Goal: Task Accomplishment & Management: Complete application form

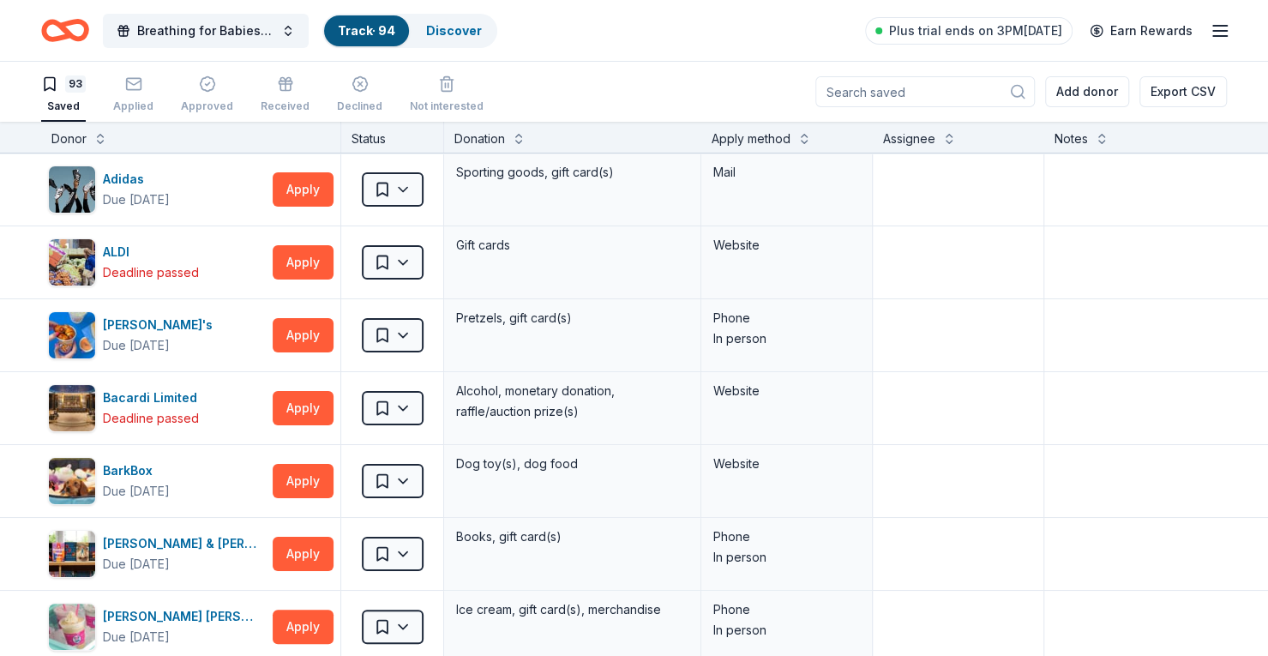
scroll to position [5416, 0]
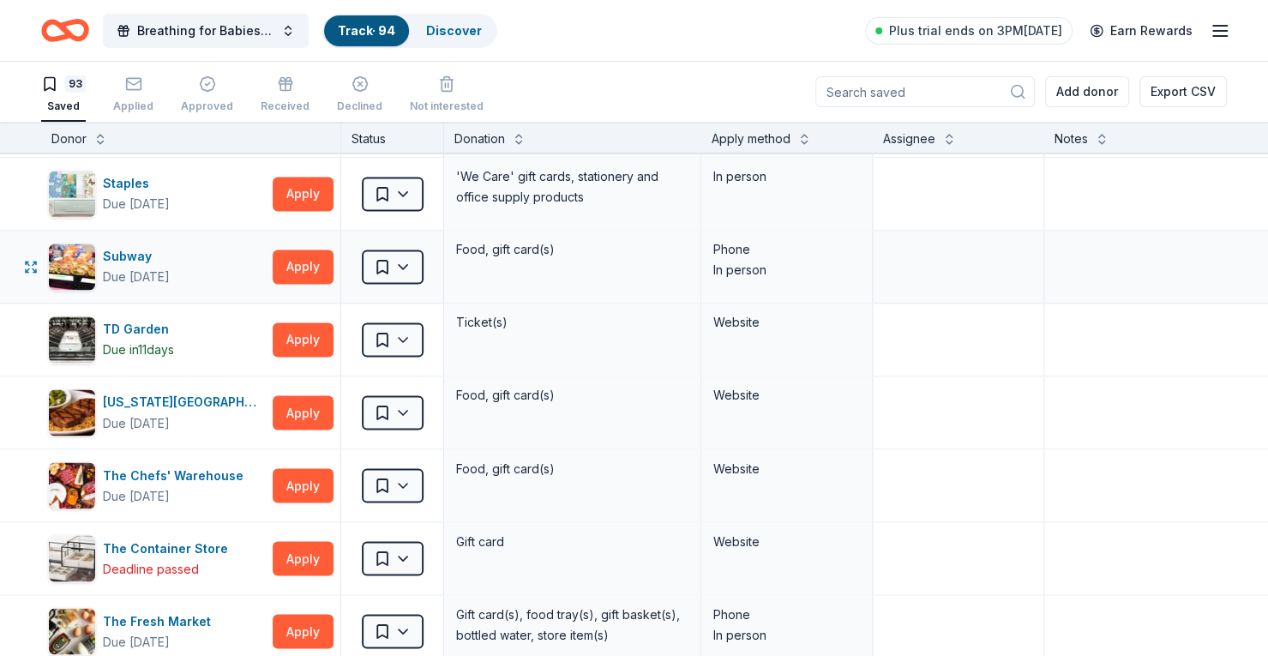
click at [14, 255] on div "Subway Due [DATE] Apply Saved Food, gift card(s) Phone In person" at bounding box center [671, 267] width 1343 height 72
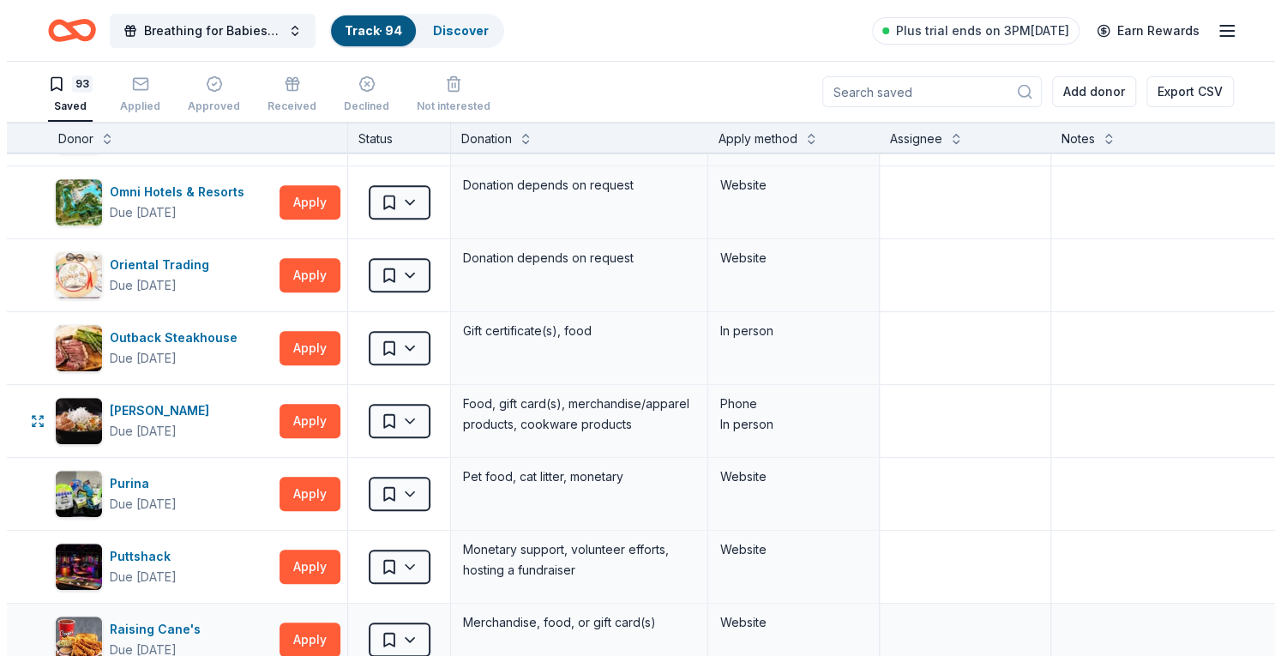
scroll to position [4301, 0]
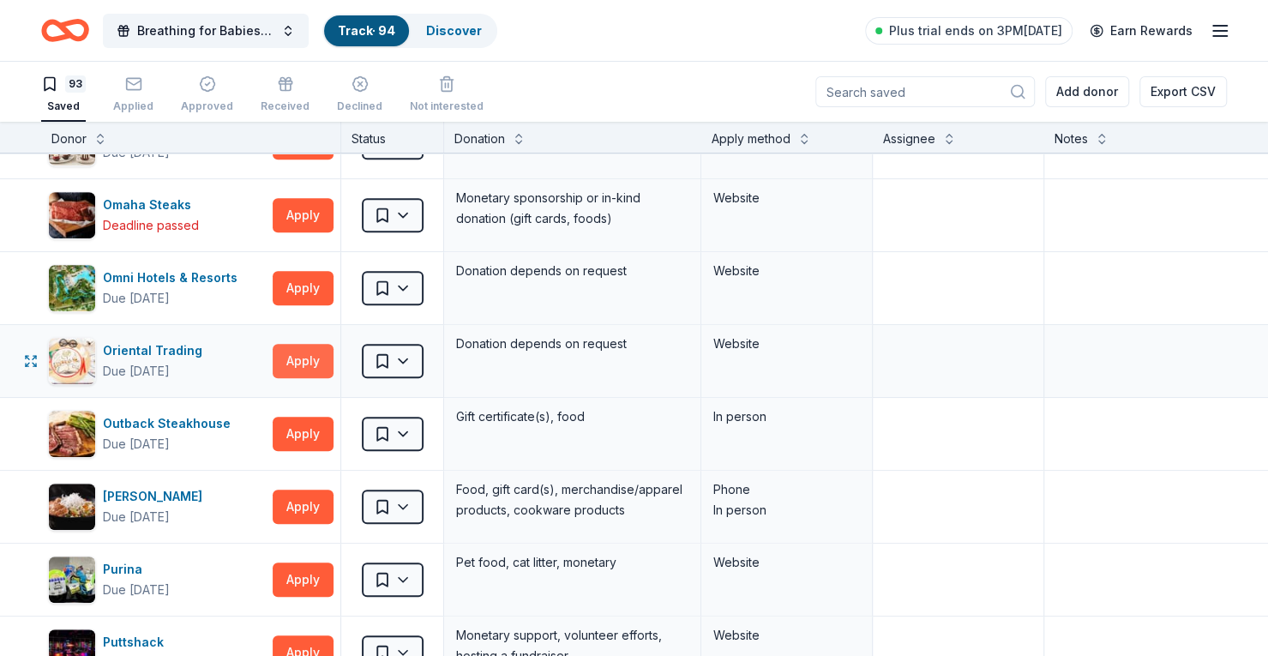
click at [320, 346] on button "Apply" at bounding box center [303, 361] width 61 height 34
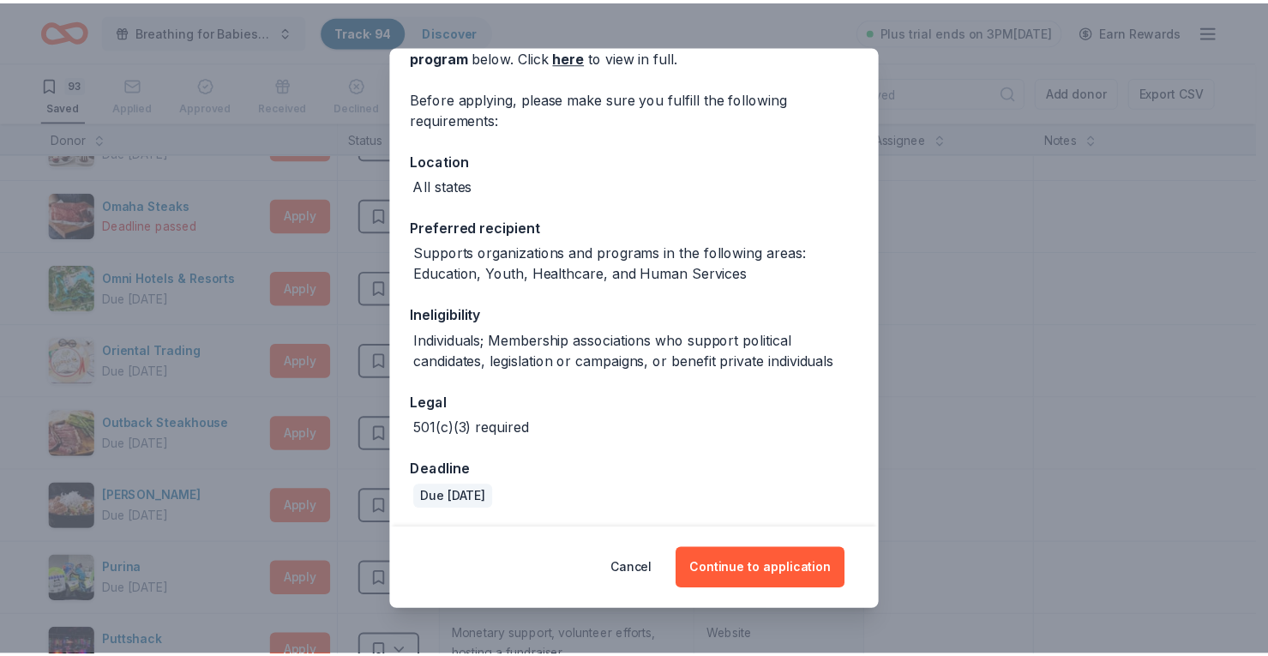
scroll to position [103, 0]
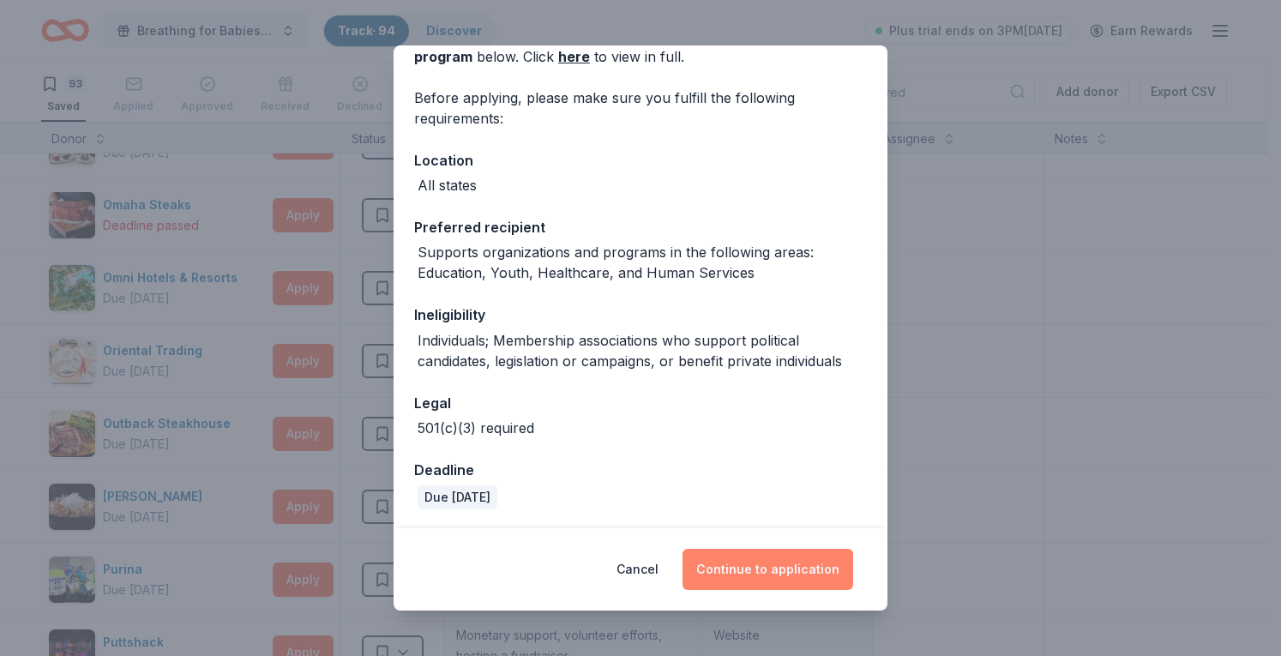
click at [773, 562] on button "Continue to application" at bounding box center [767, 569] width 171 height 41
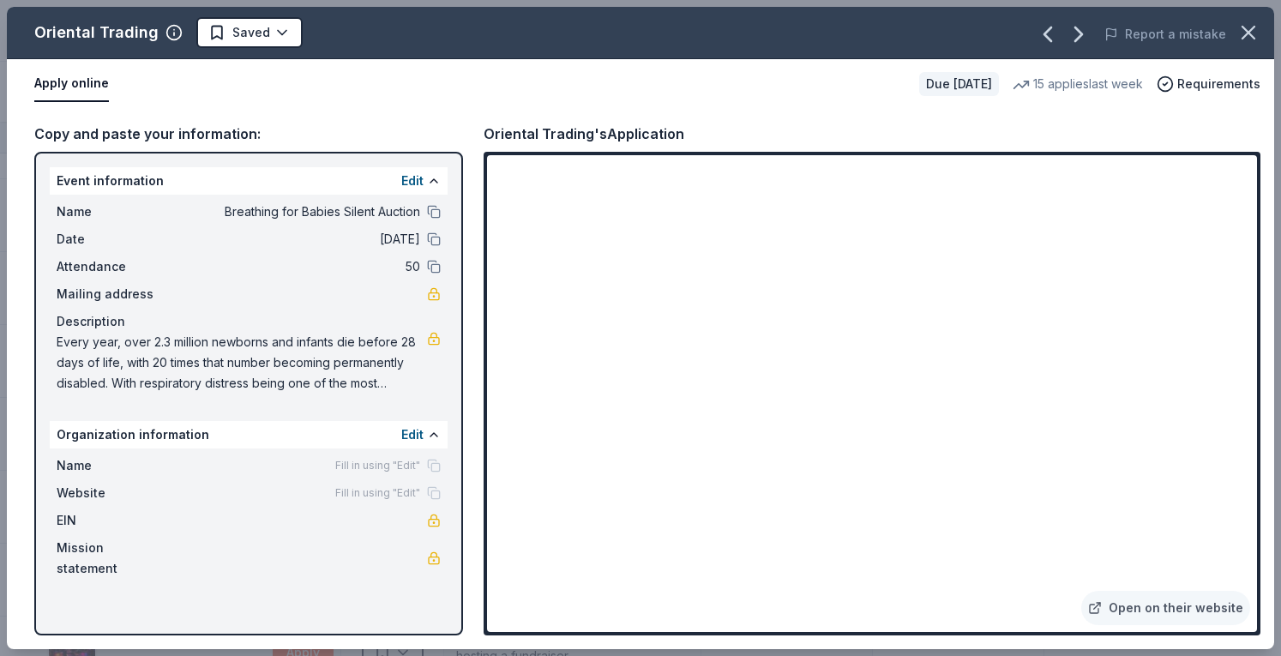
click at [1256, 32] on icon "button" at bounding box center [1248, 33] width 24 height 24
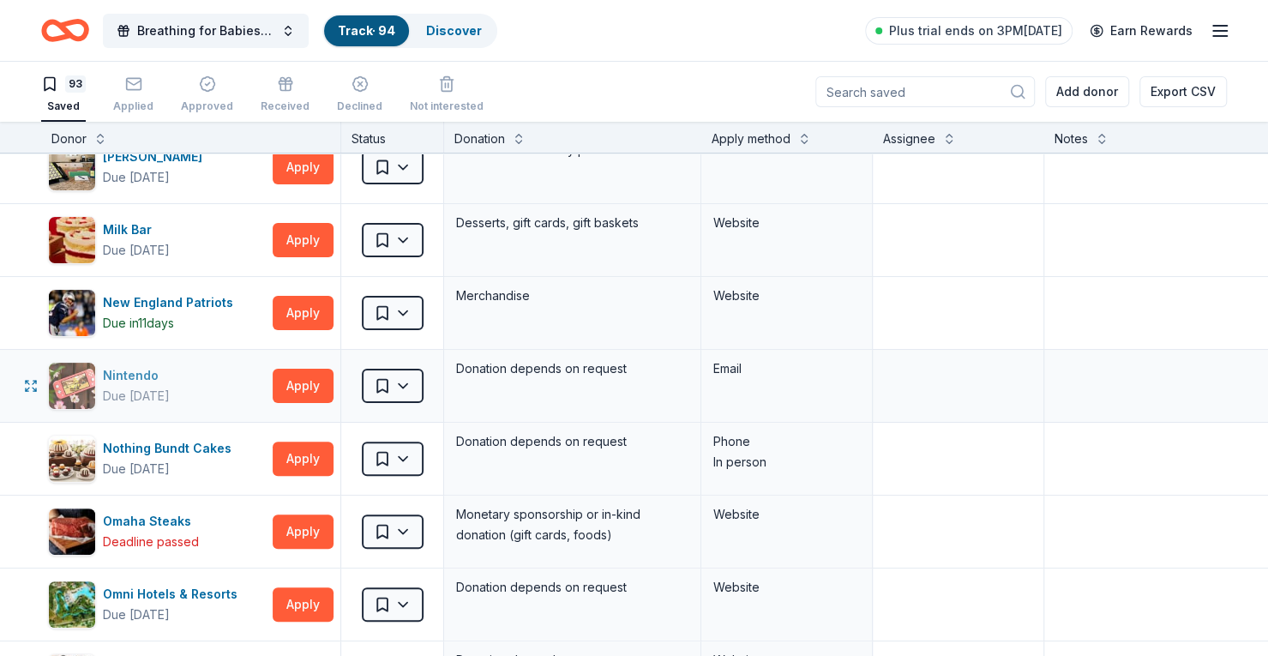
scroll to position [3958, 0]
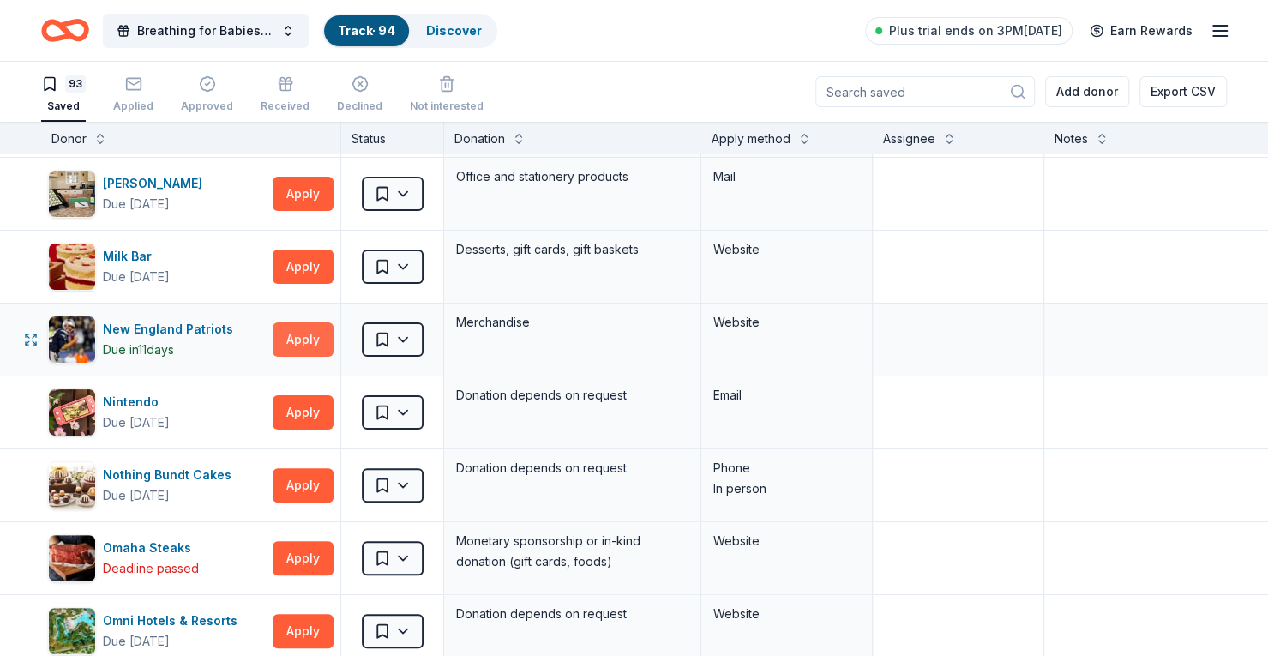
click at [296, 322] on button "Apply" at bounding box center [303, 339] width 61 height 34
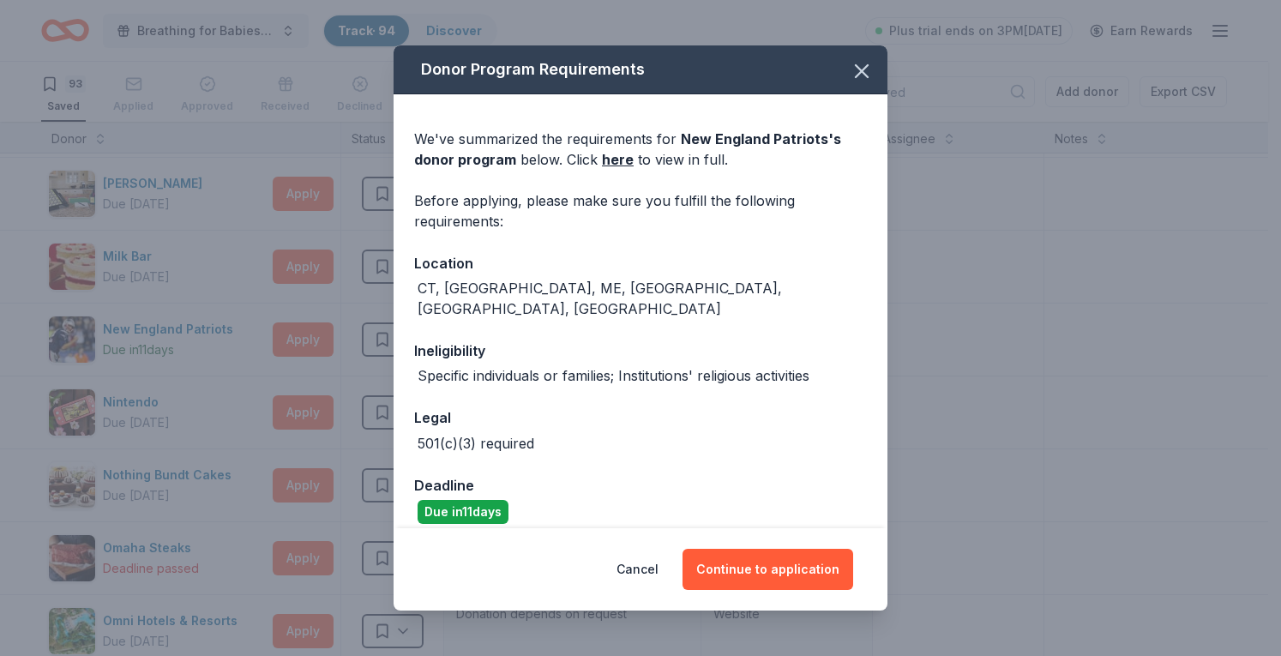
click at [871, 574] on div "Cancel Continue to application" at bounding box center [641, 569] width 494 height 82
click at [837, 571] on button "Continue to application" at bounding box center [767, 569] width 171 height 41
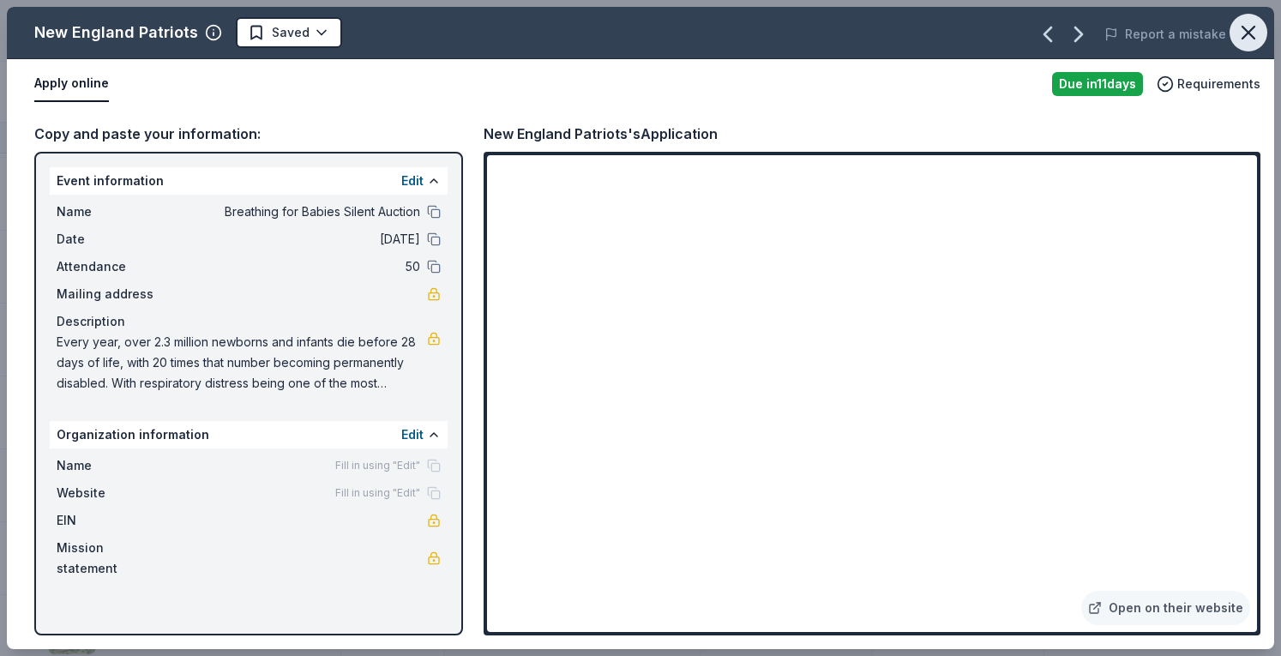
click at [1252, 34] on icon "button" at bounding box center [1248, 33] width 24 height 24
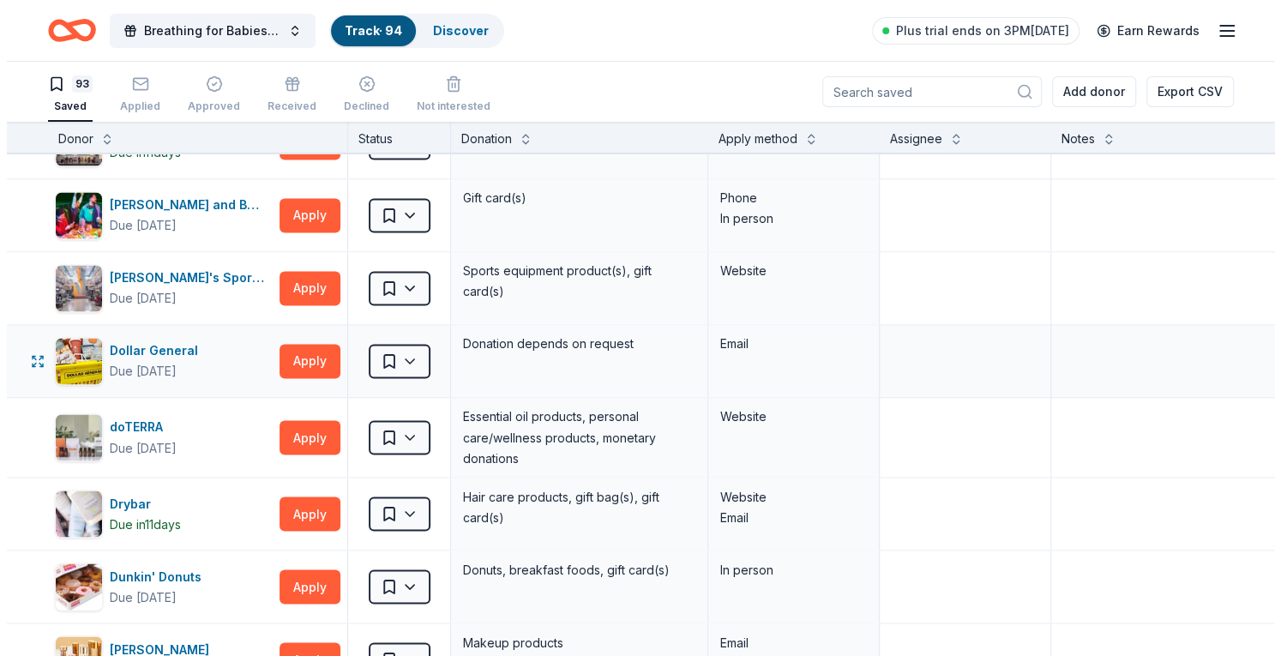
scroll to position [1558, 0]
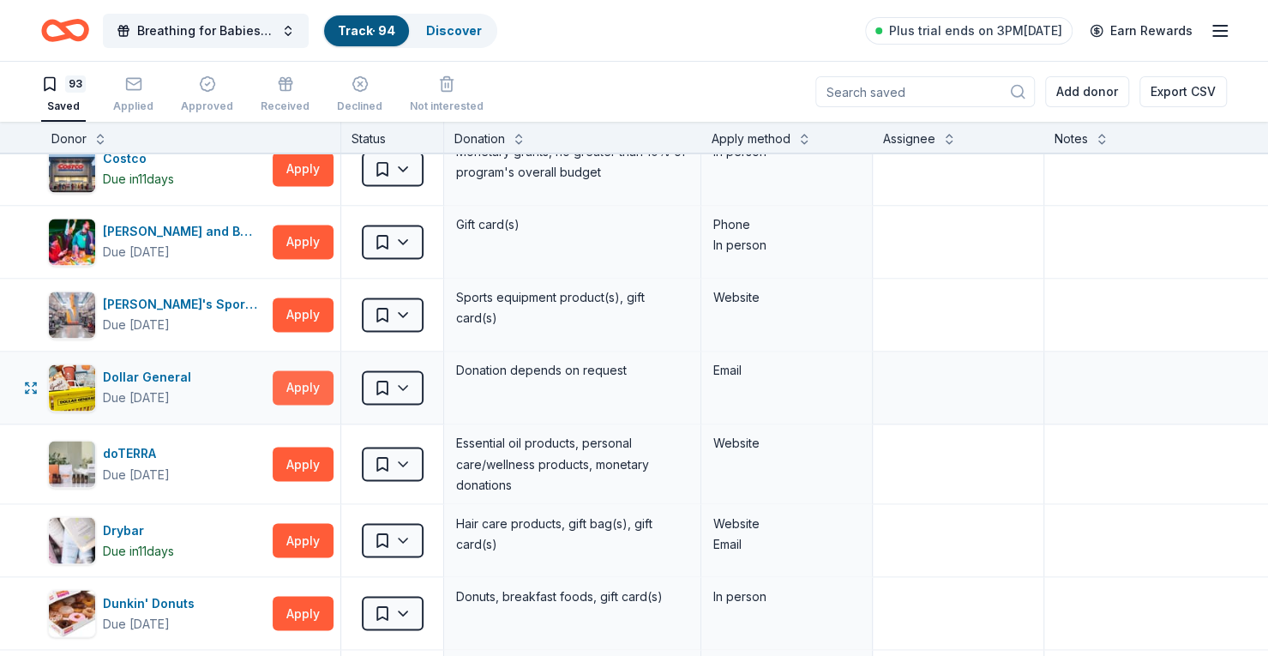
click at [310, 381] on button "Apply" at bounding box center [303, 387] width 61 height 34
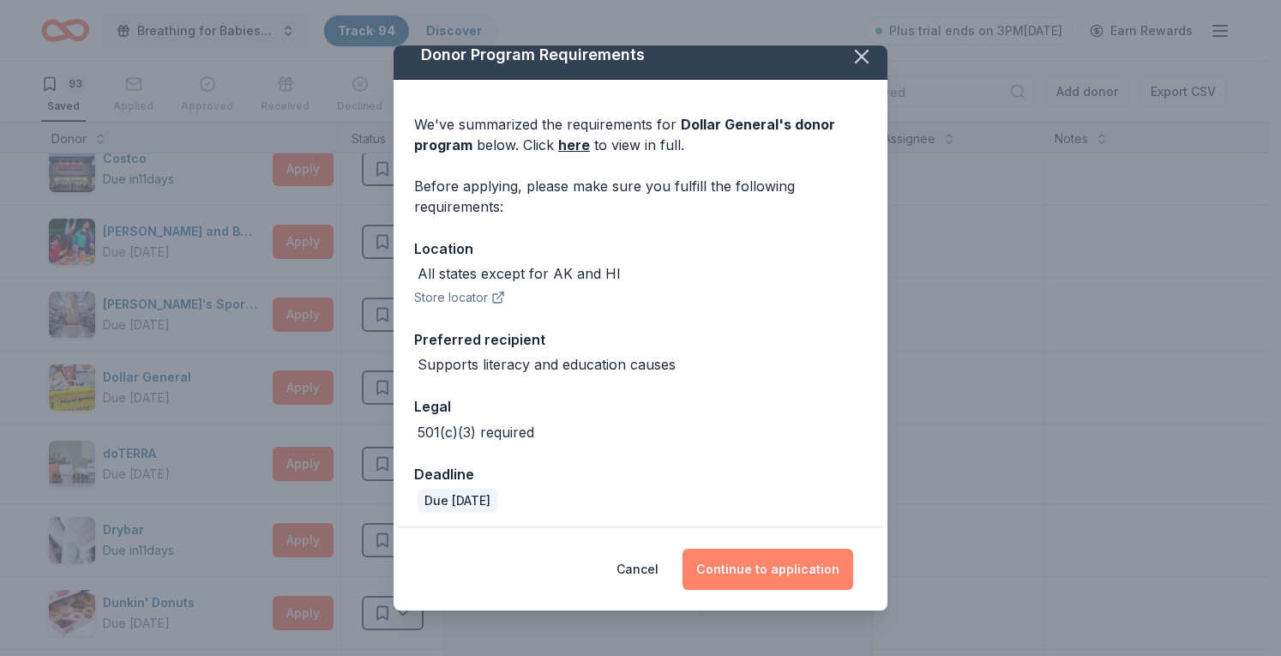
scroll to position [19, 0]
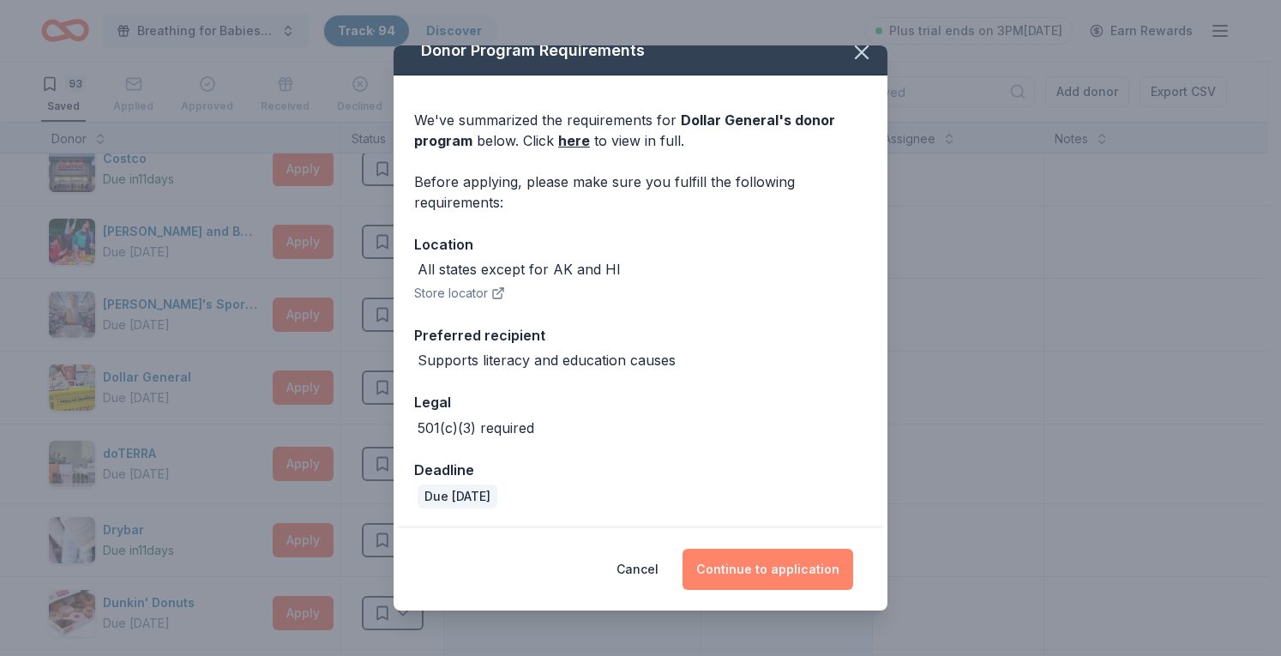
click at [736, 564] on button "Continue to application" at bounding box center [767, 569] width 171 height 41
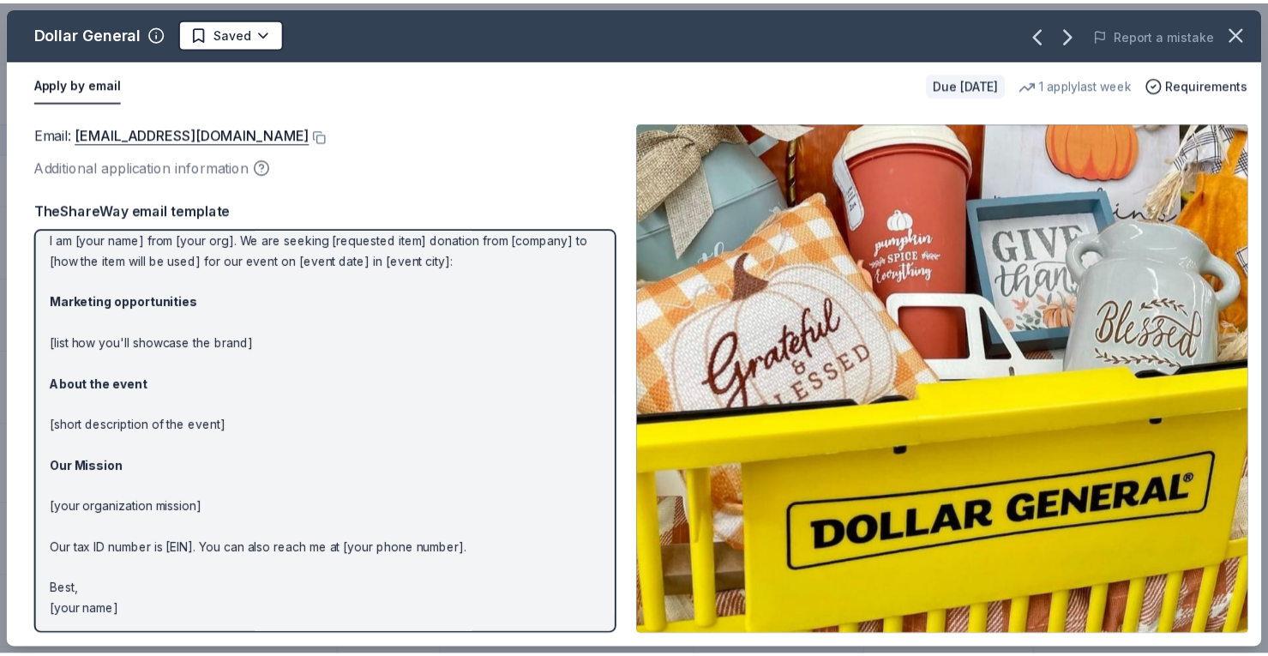
scroll to position [0, 0]
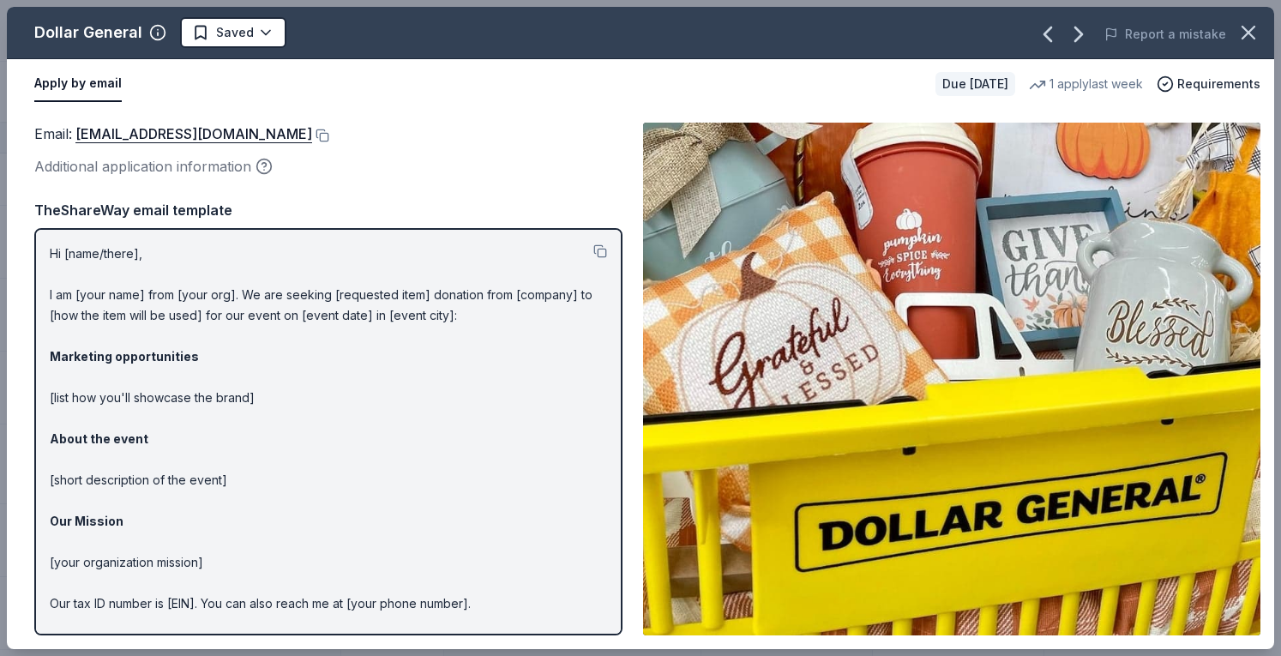
click at [44, 248] on div "Hi [name/there], I am [your name] from [your org]. We are seeking [requested it…" at bounding box center [328, 431] width 588 height 407
click at [69, 243] on p "Hi [name/there], I am [your name] from [your org]. We are seeking [requested it…" at bounding box center [328, 459] width 557 height 432
drag, startPoint x: 81, startPoint y: 243, endPoint x: 213, endPoint y: 249, distance: 132.2
click at [213, 249] on p "Hi [name/there], I am [your name] from [your org]. We are seeking [requested it…" at bounding box center [328, 459] width 557 height 432
drag, startPoint x: 176, startPoint y: 260, endPoint x: 103, endPoint y: 259, distance: 72.9
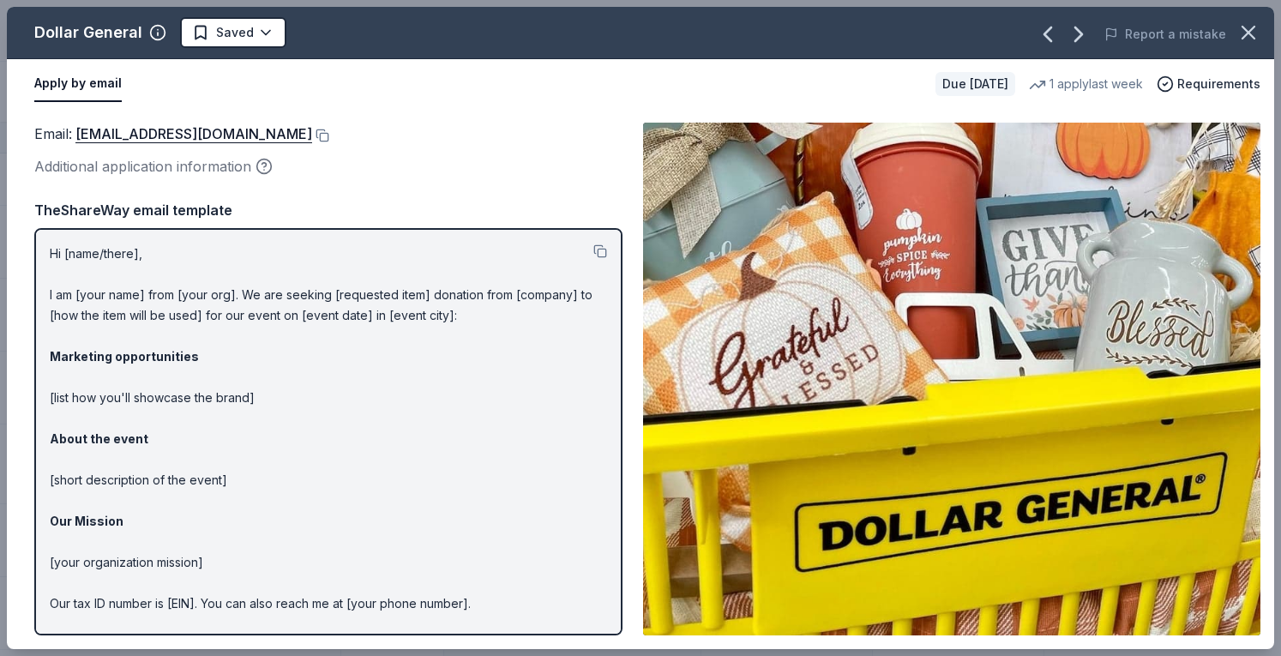
click at [103, 259] on p "Hi [name/there], I am [your name] from [your org]. We are seeking [requested it…" at bounding box center [328, 459] width 557 height 432
click at [1253, 33] on icon "button" at bounding box center [1248, 33] width 24 height 24
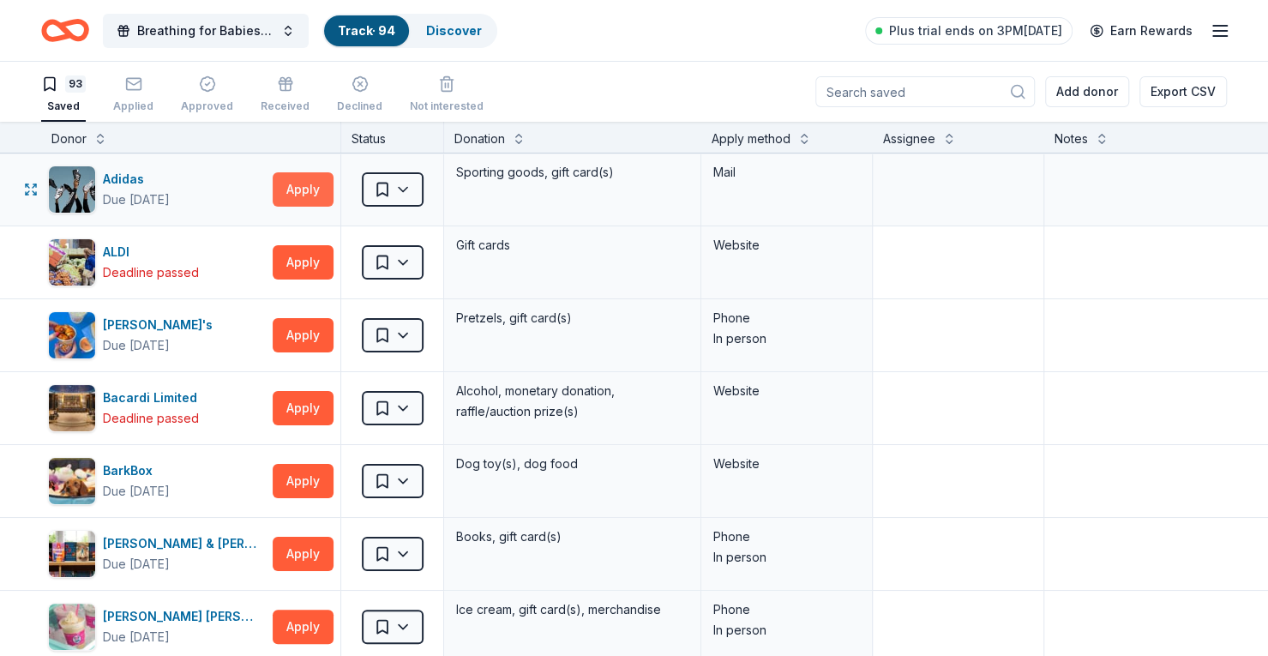
click at [330, 192] on button "Apply" at bounding box center [303, 189] width 61 height 34
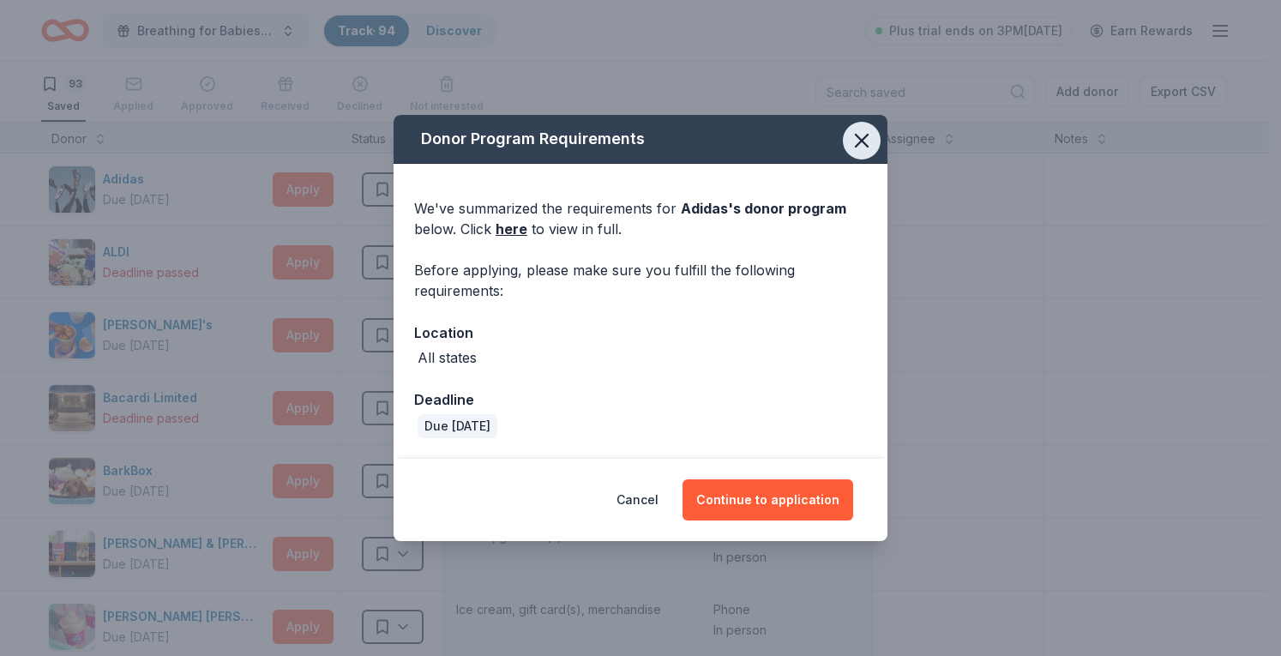
click at [868, 138] on icon "button" at bounding box center [862, 141] width 24 height 24
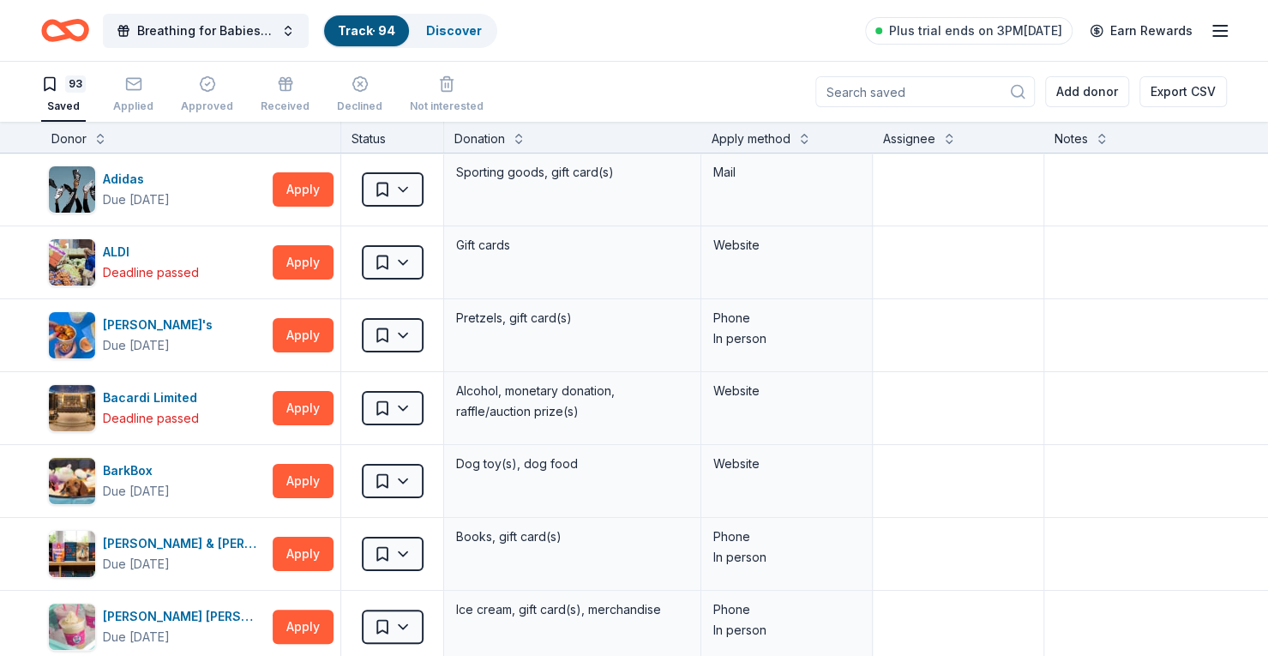
click at [796, 142] on div "Apply method" at bounding box center [787, 139] width 151 height 21
click at [811, 139] on div "Apply method" at bounding box center [787, 139] width 151 height 21
click at [806, 139] on button at bounding box center [804, 137] width 14 height 17
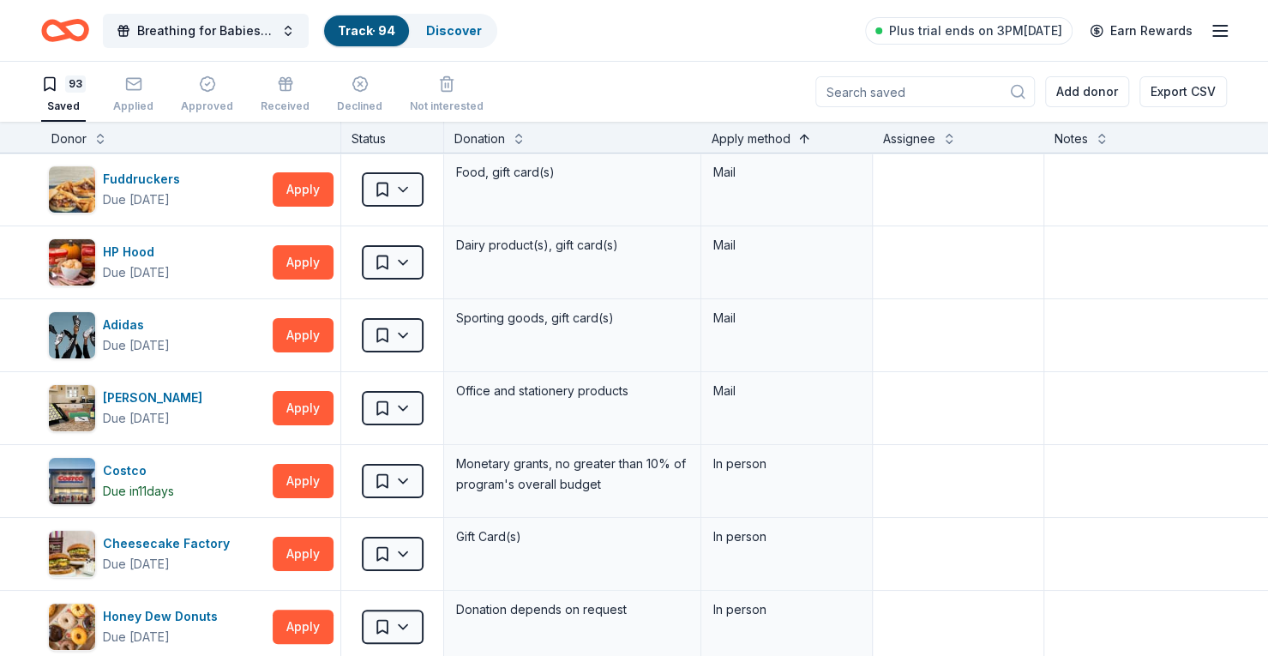
click at [802, 141] on button at bounding box center [804, 137] width 14 height 17
click at [804, 135] on button at bounding box center [804, 137] width 14 height 17
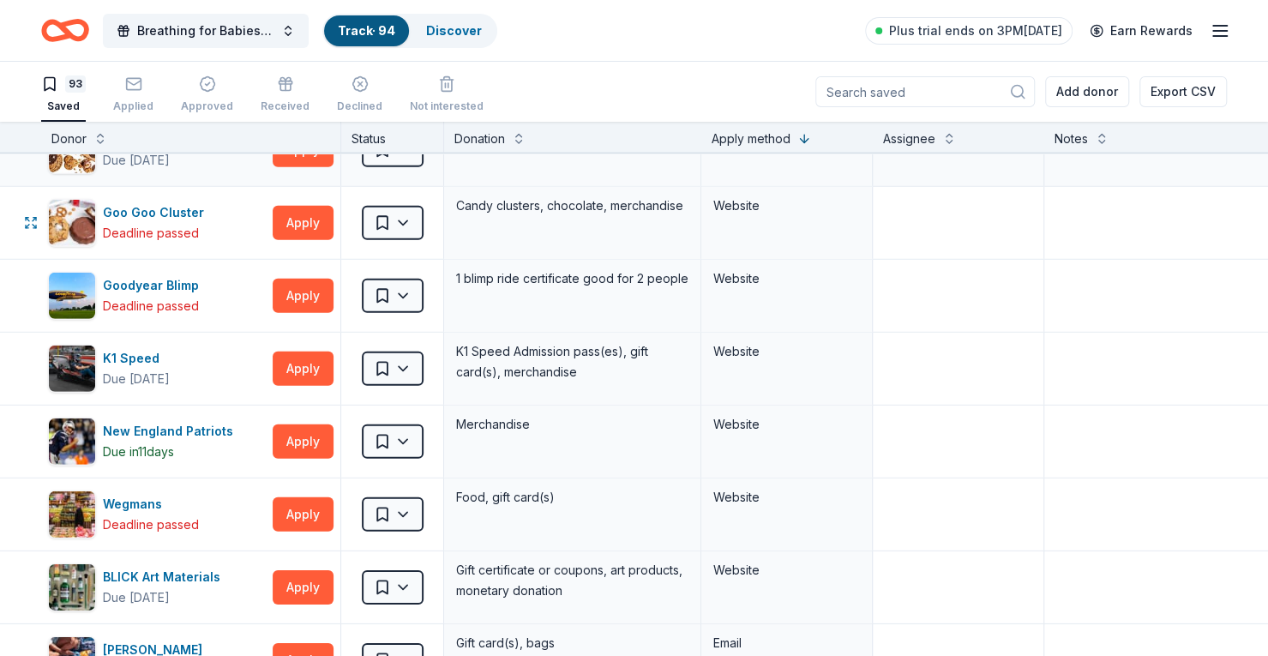
scroll to position [2915, 0]
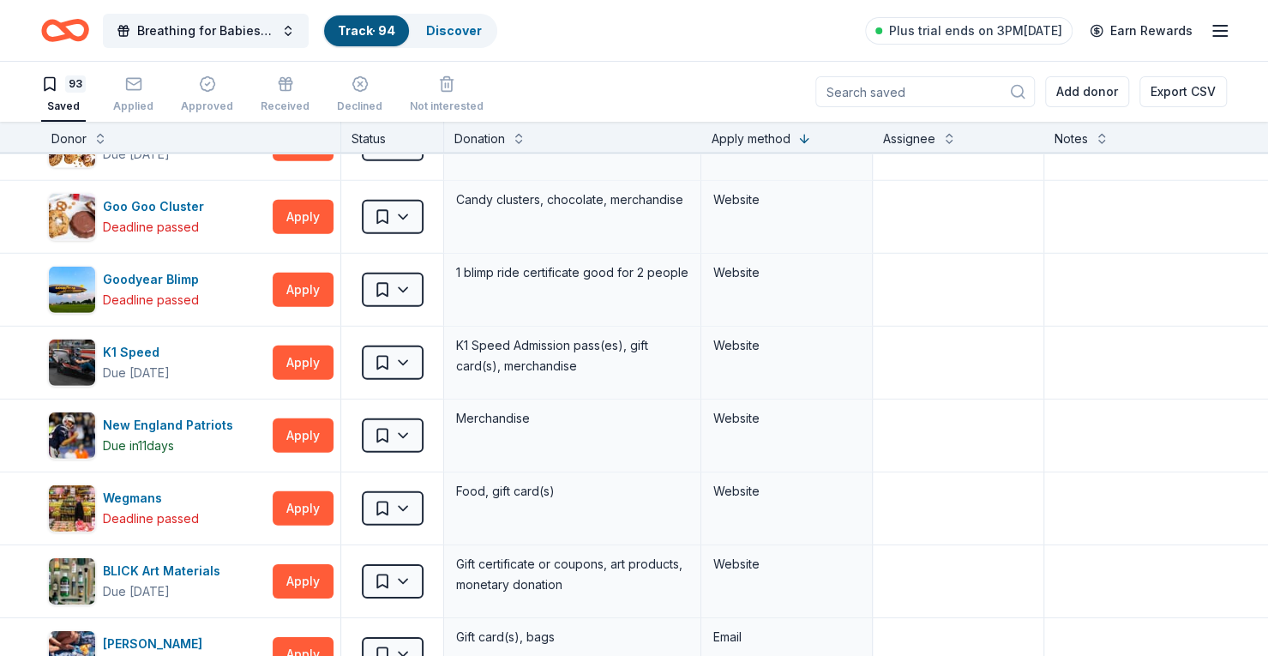
click at [369, 21] on div "Track · 94" at bounding box center [366, 30] width 85 height 31
click at [422, 24] on div "Discover" at bounding box center [453, 30] width 83 height 31
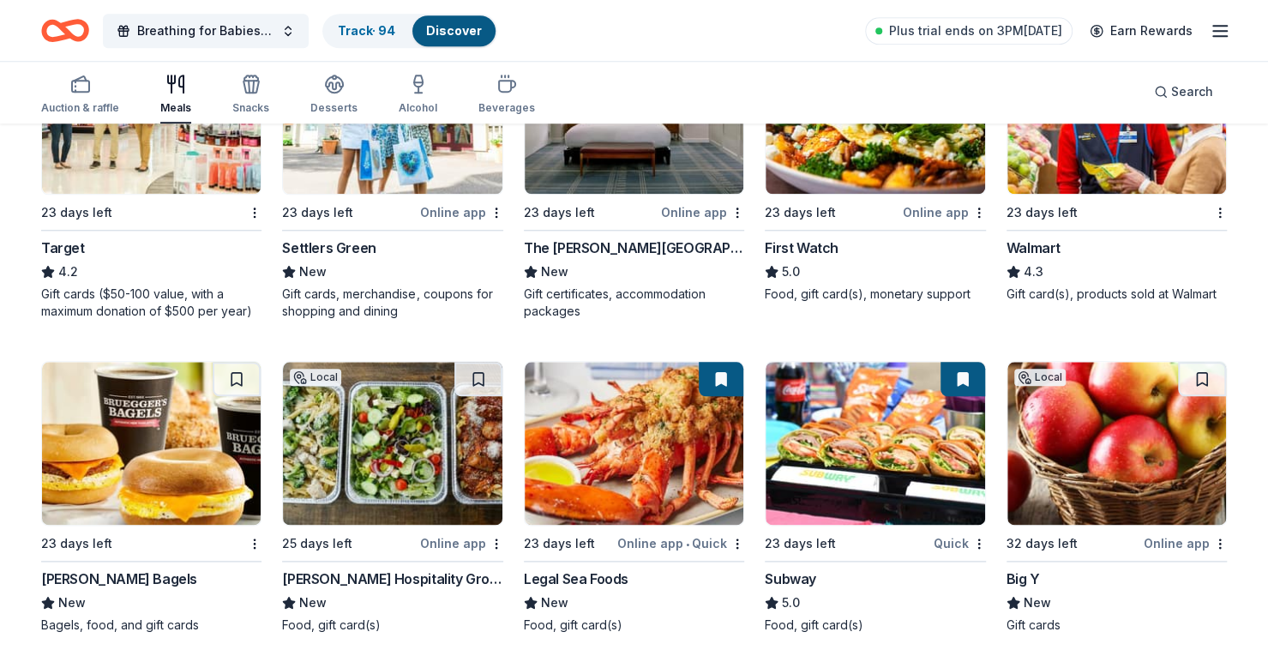
scroll to position [1029, 0]
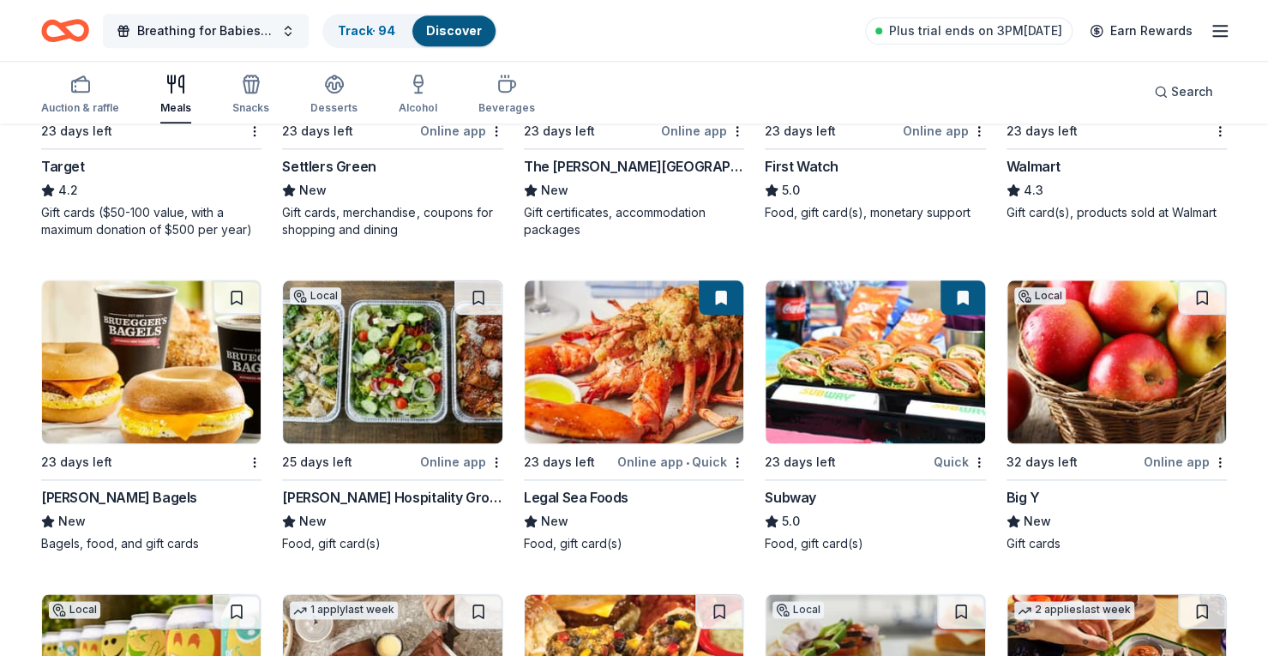
click at [256, 33] on span "Breathing for Babies Silent Auction" at bounding box center [205, 31] width 137 height 21
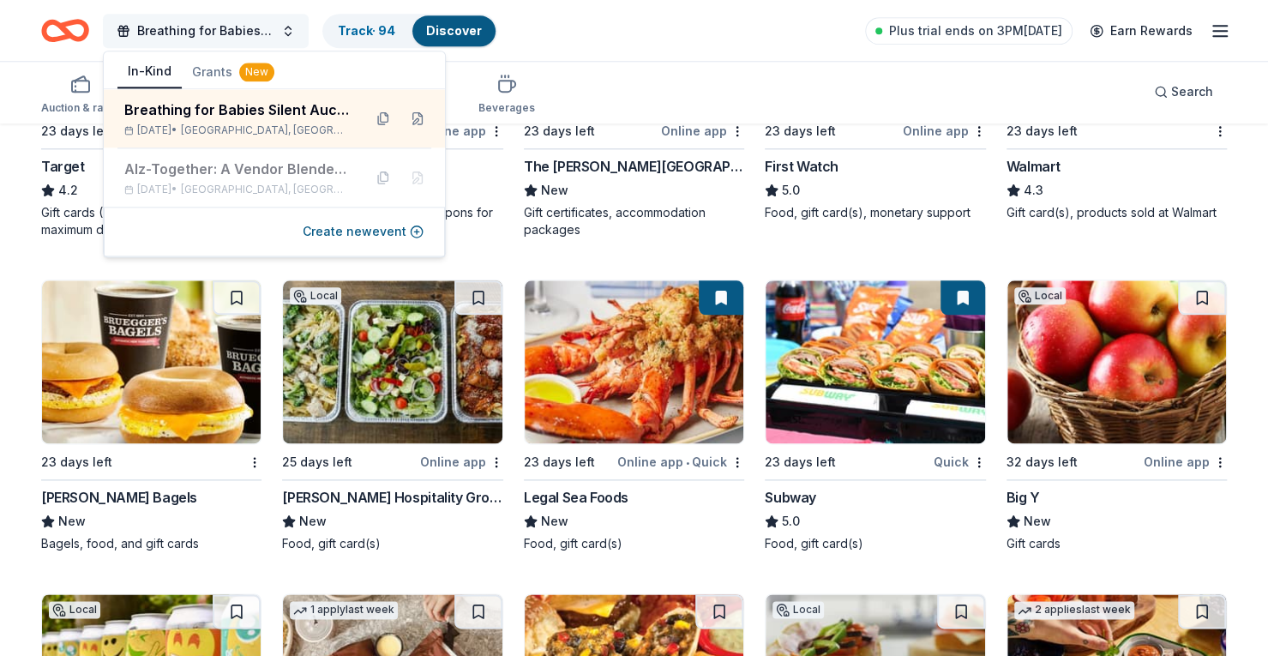
click at [256, 33] on span "Breathing for Babies Silent Auction" at bounding box center [205, 31] width 137 height 21
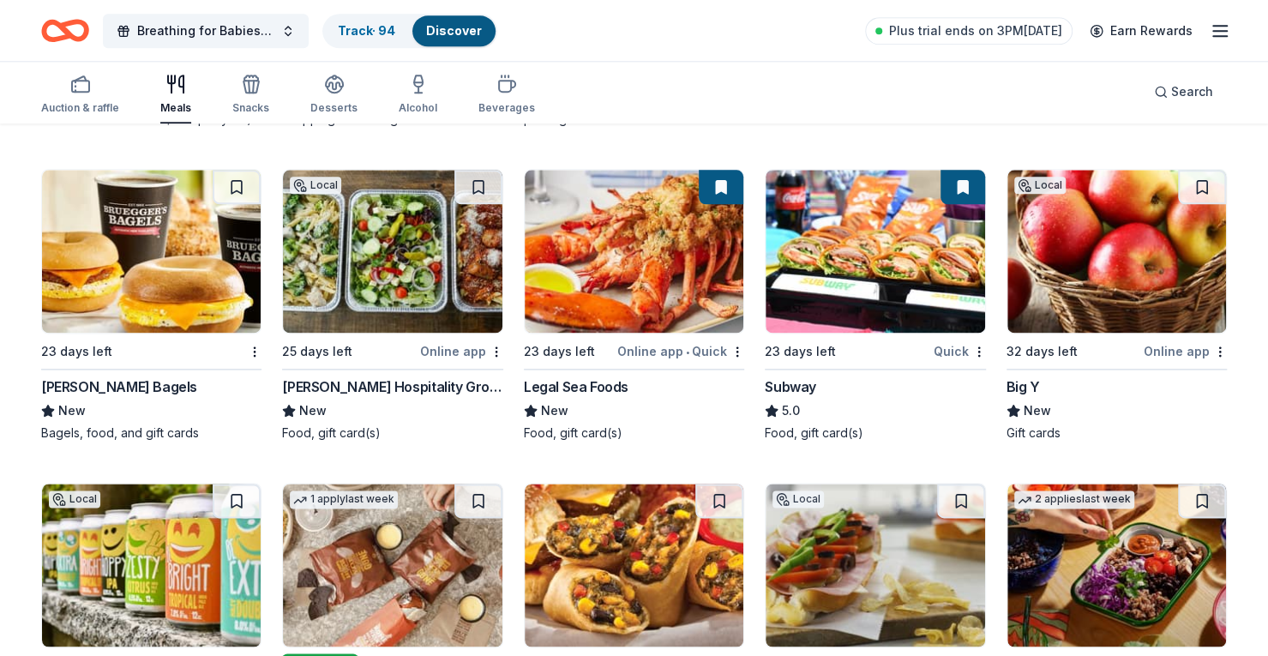
scroll to position [1115, 0]
